Goal: Obtain resource: Download file/media

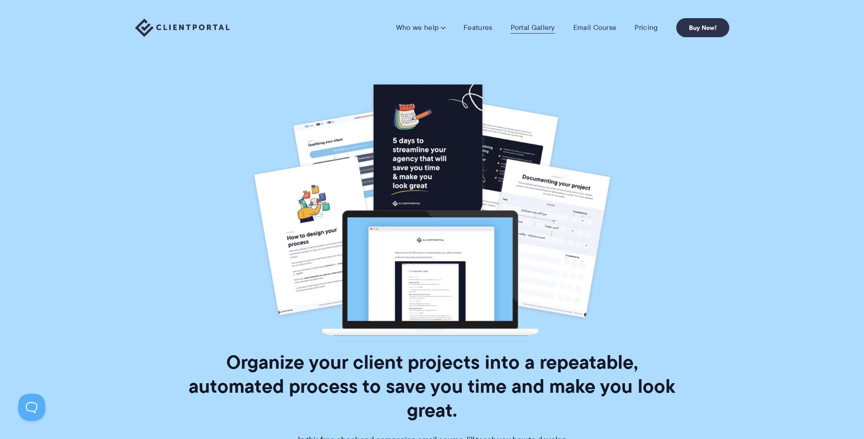
click at [528, 24] on link "Portal Gallery" at bounding box center [533, 27] width 44 height 9
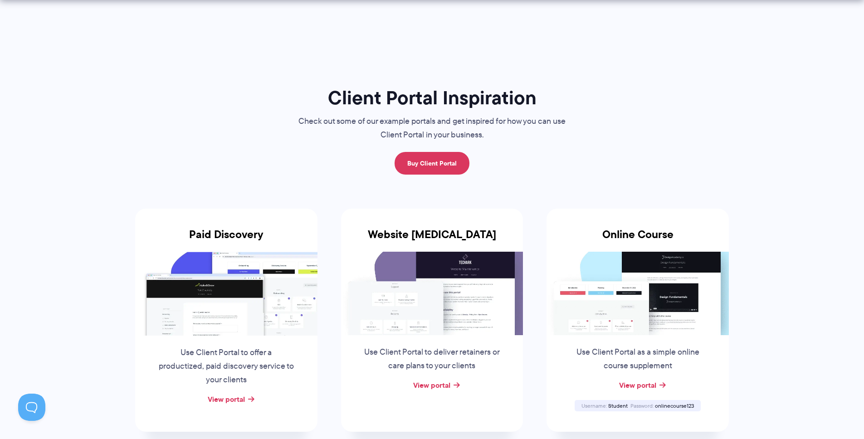
scroll to position [224, 0]
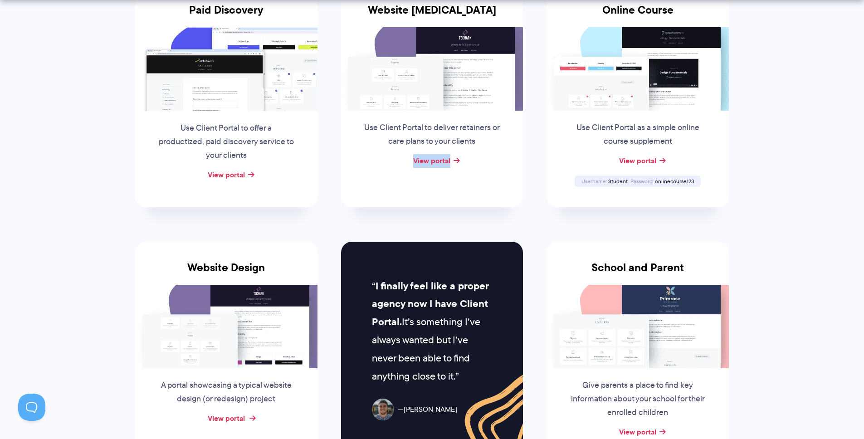
click at [235, 419] on link "View portal" at bounding box center [226, 418] width 37 height 11
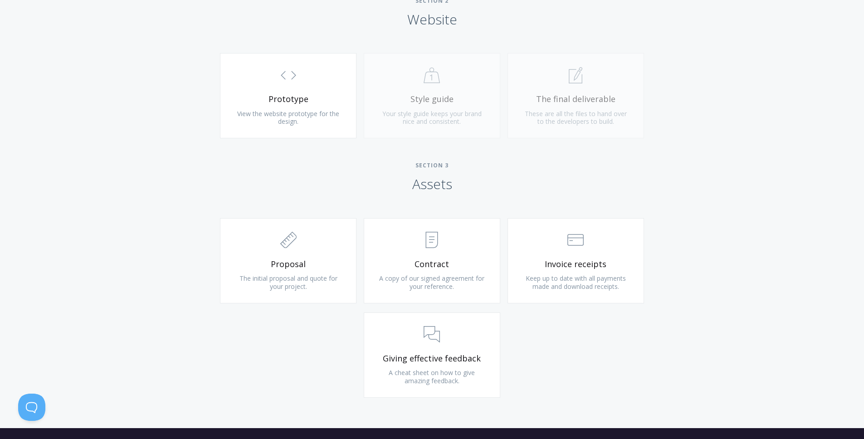
scroll to position [954, 0]
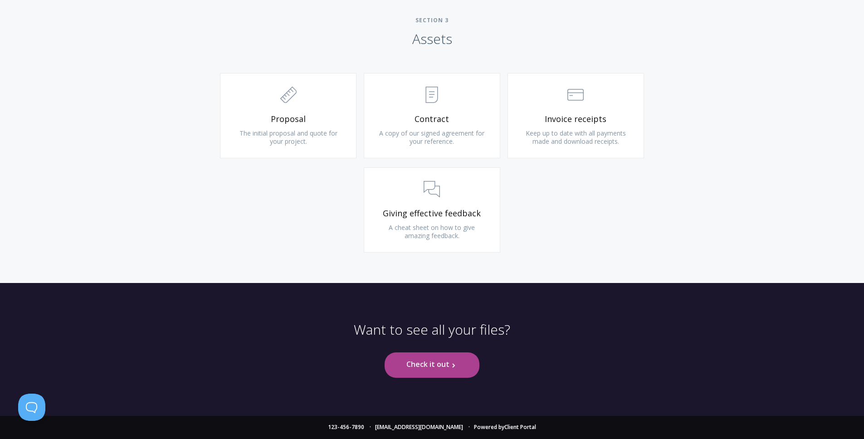
click at [433, 366] on link "Check it out .st0{fill:none;stroke:#000000;stroke-width:2;stroke-miterlimit:10;…" at bounding box center [432, 364] width 95 height 25
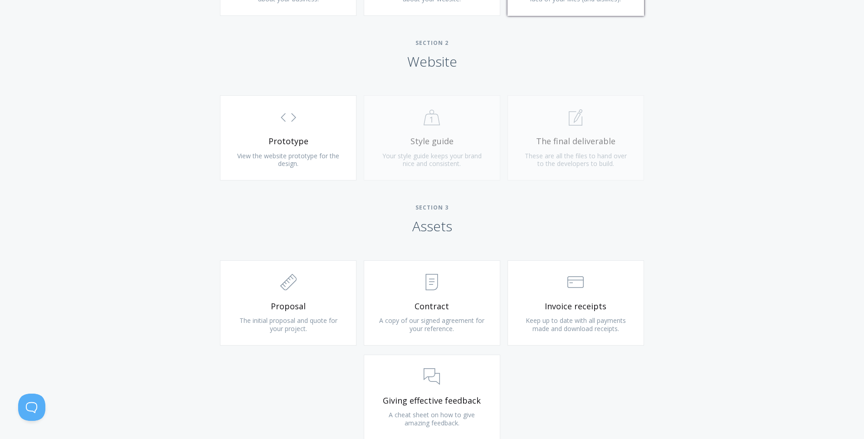
scroll to position [954, 0]
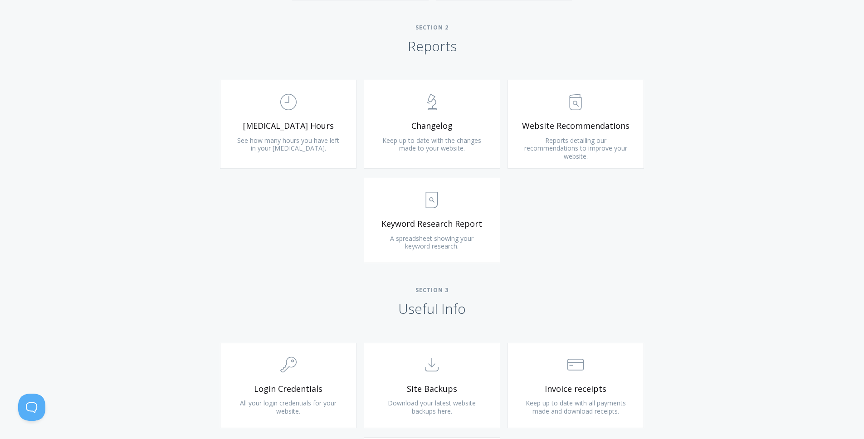
scroll to position [587, 0]
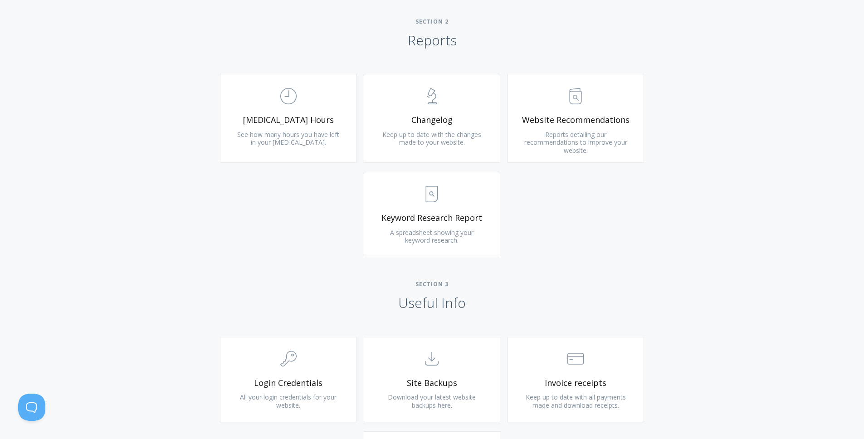
click at [659, 245] on div ".st0{fill:none;stroke:#000000;stroke-width:2;stroke-miterlimit:10;} Untitled-18…" at bounding box center [432, 170] width 464 height 192
click at [575, 137] on span "Reports detailing our recommendations to improve your website." at bounding box center [575, 142] width 103 height 24
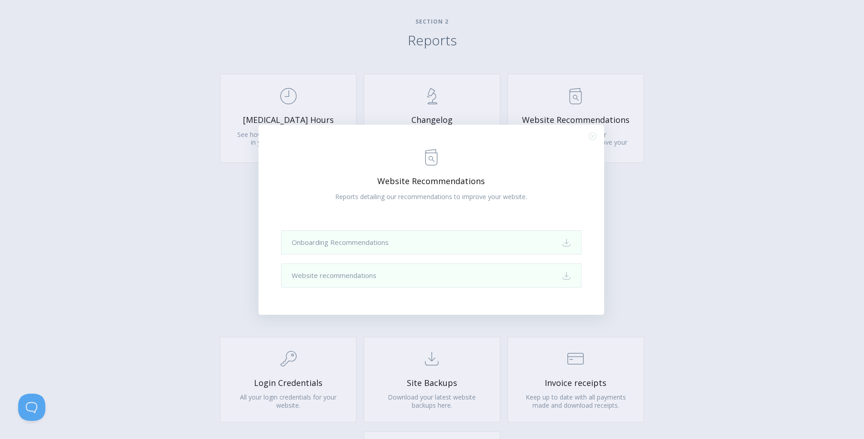
click at [679, 234] on div ".st0{fill:none;stroke:#000000;stroke-width:2;stroke-miterlimit:10;} Untitled-13…" at bounding box center [432, 219] width 864 height 439
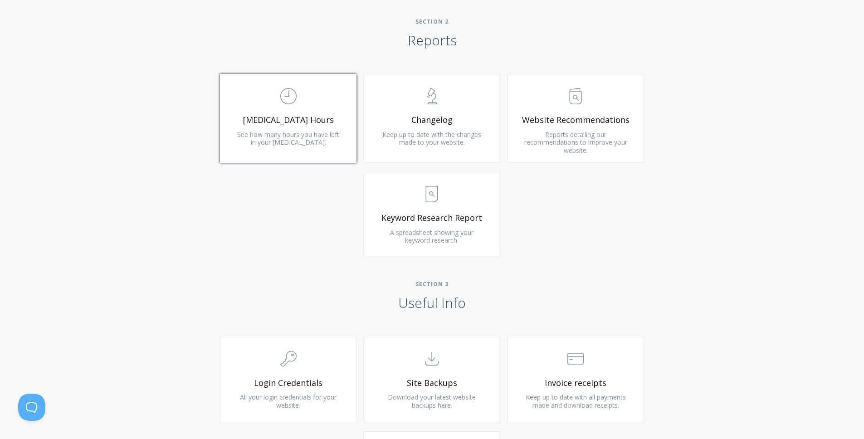
click at [311, 107] on span ".st0{fill:none;stroke:#000000;stroke-width:2;stroke-miterlimit:10;} Untitled-18" at bounding box center [288, 97] width 108 height 28
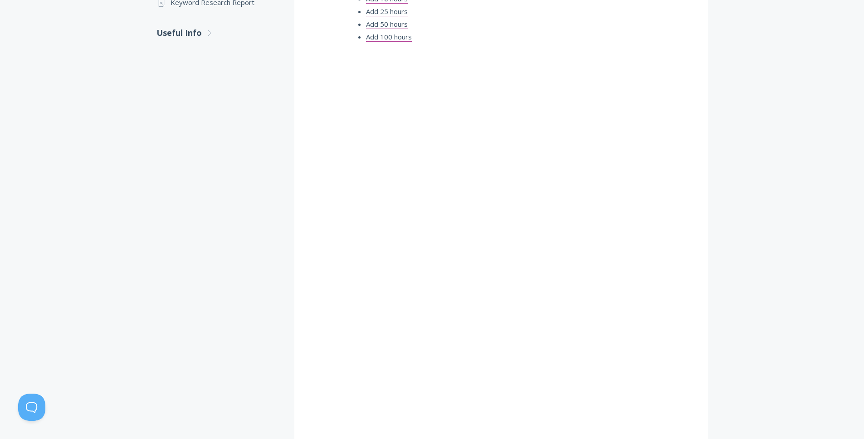
scroll to position [130, 0]
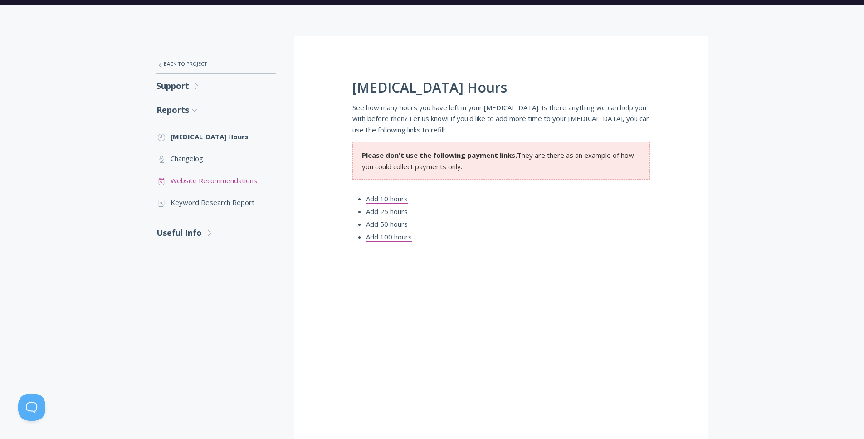
click at [193, 183] on link ".st0{fill:none;stroke:#000000;stroke-width:2;stroke-miterlimit:10;} Untitled-13…" at bounding box center [216, 181] width 120 height 22
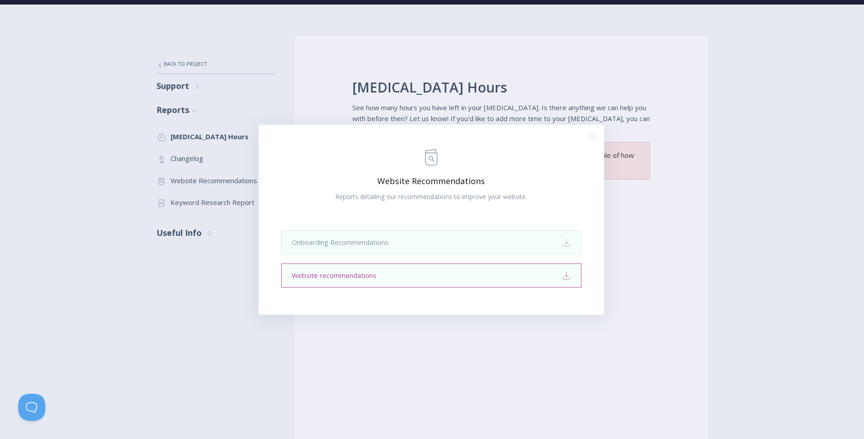
click at [425, 279] on link "Website recommendations Download" at bounding box center [431, 275] width 300 height 24
